Goal: Information Seeking & Learning: Find specific fact

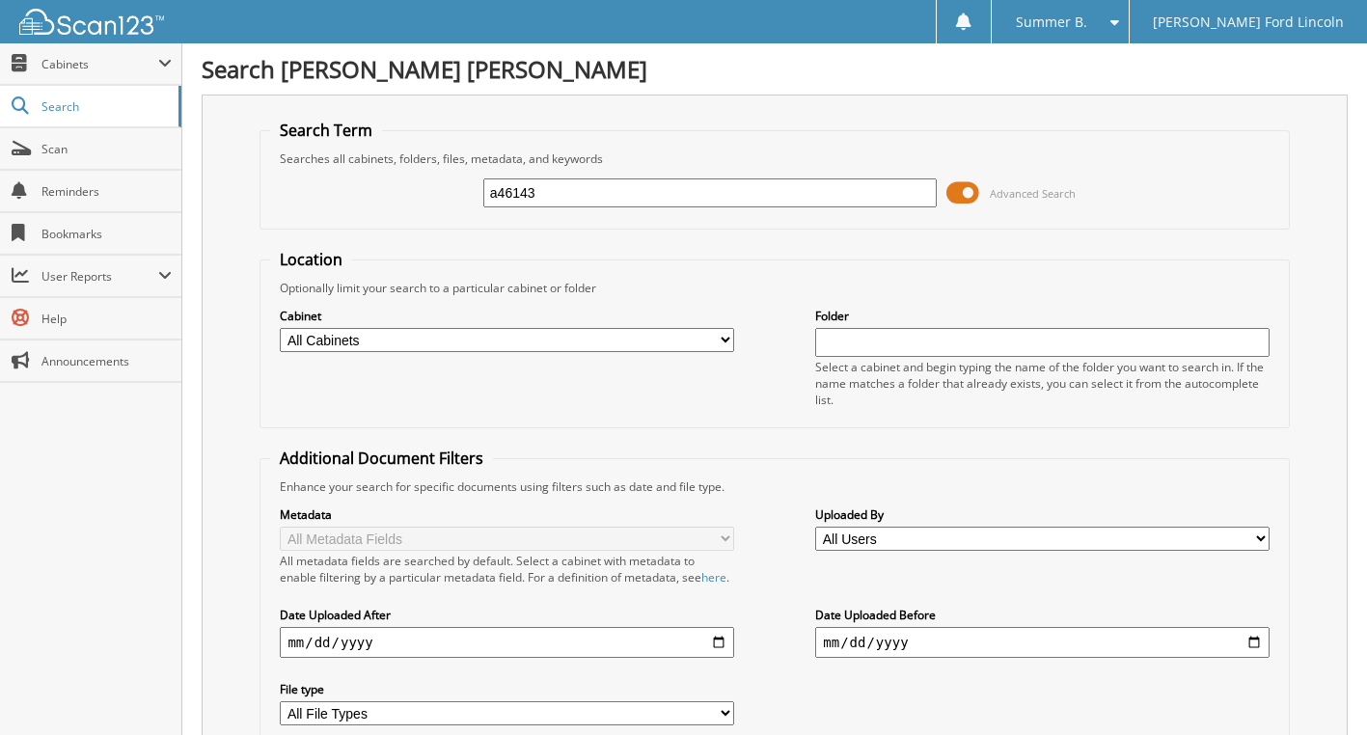
type input "a46143"
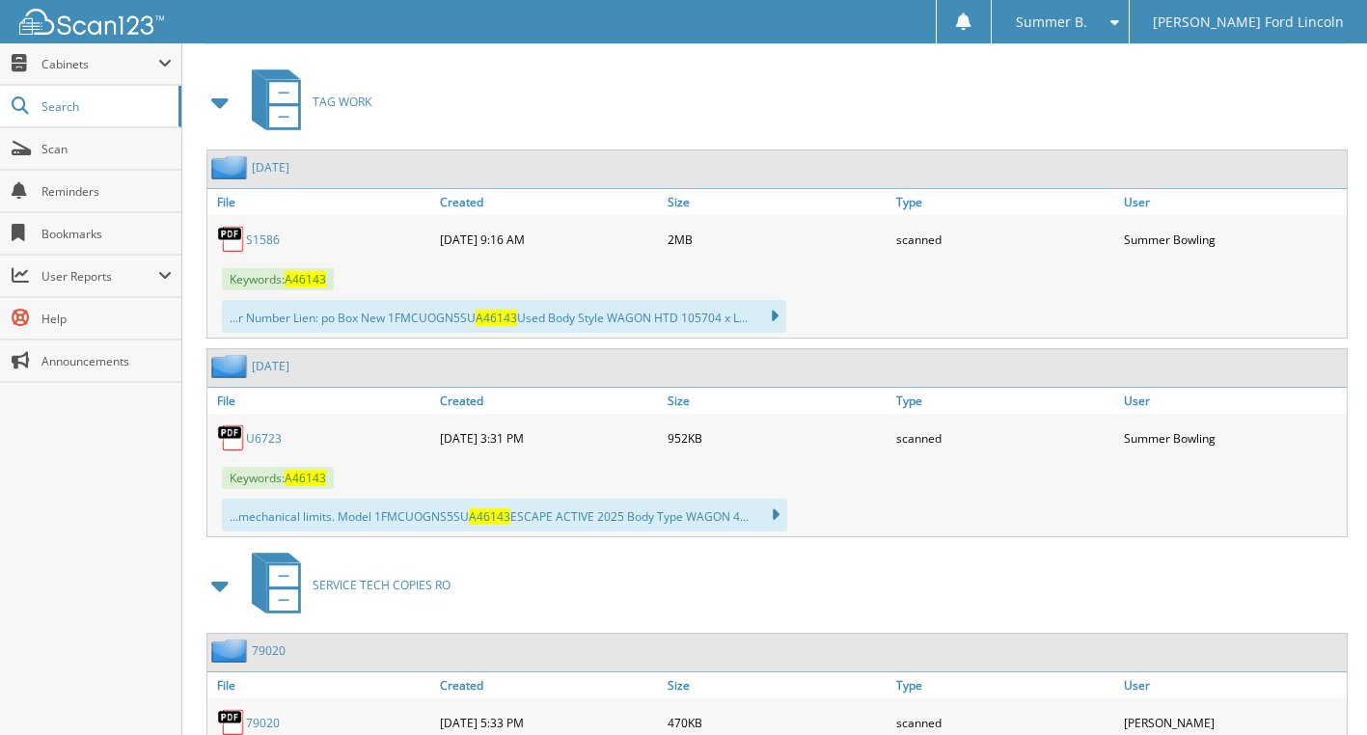
scroll to position [869, 0]
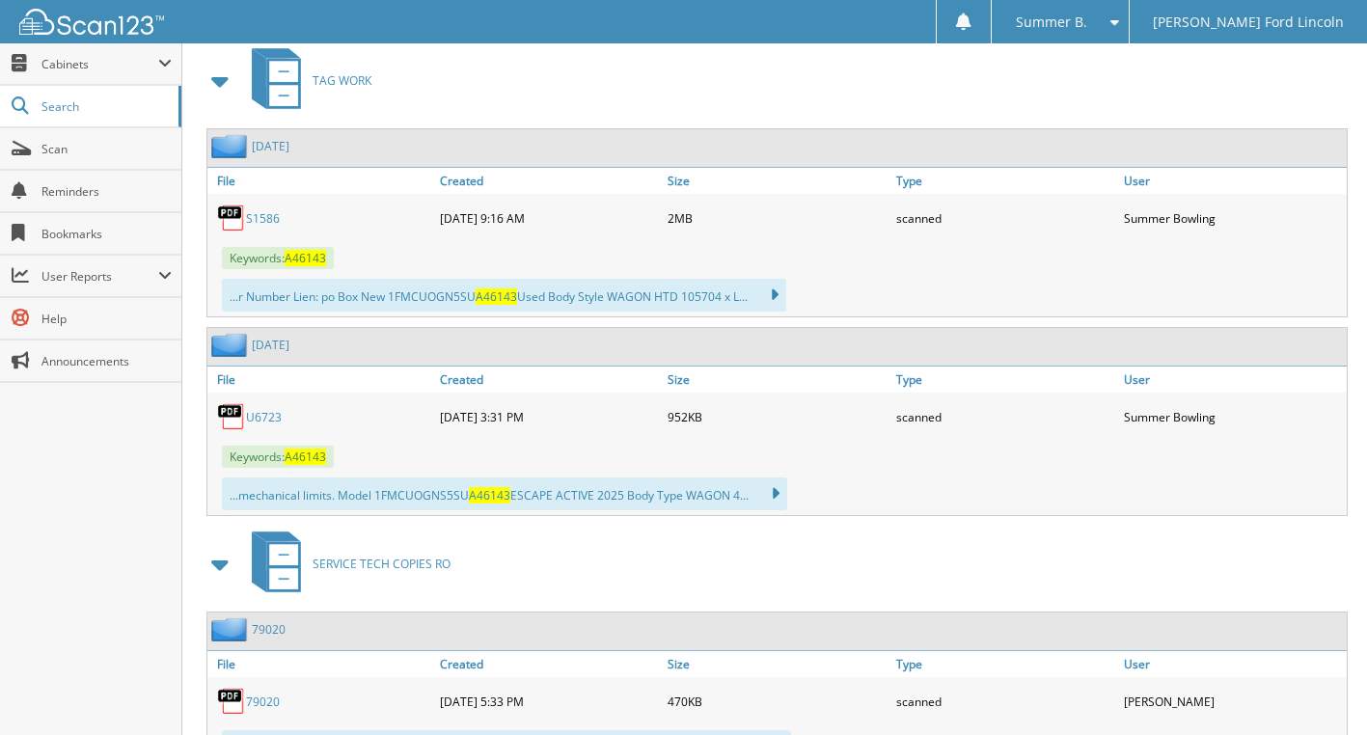
click at [263, 426] on link "U6723" at bounding box center [264, 417] width 36 height 16
